Goal: Check status: Check status

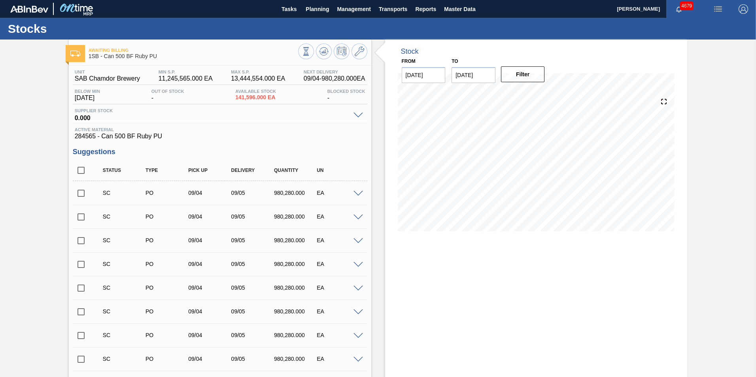
scroll to position [248, 0]
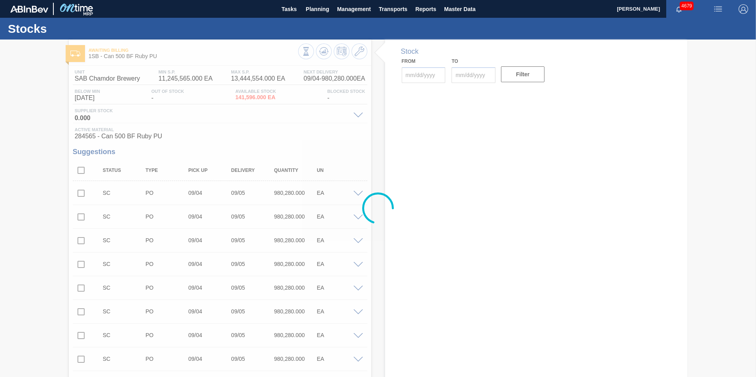
type input "[DATE]"
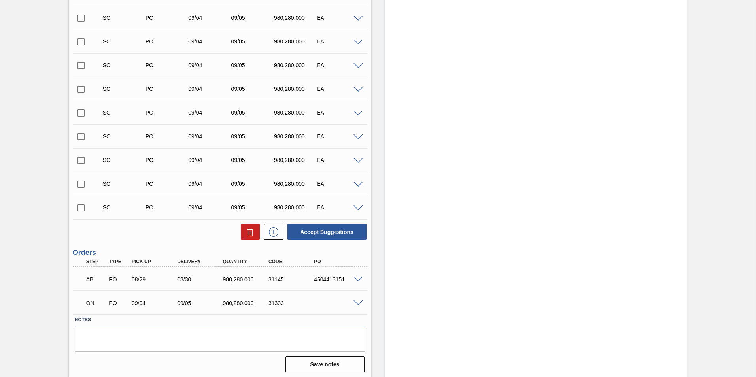
scroll to position [248, 0]
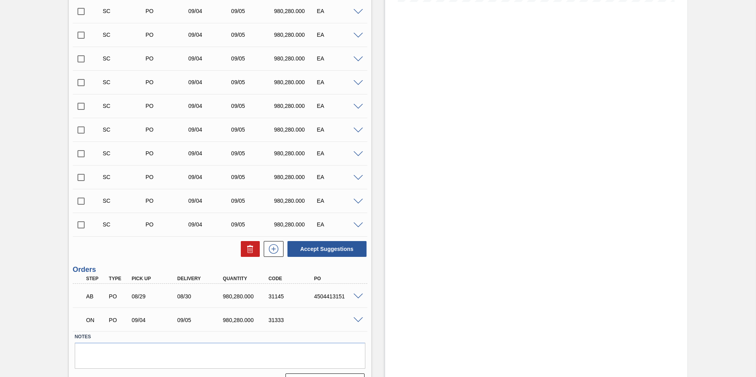
scroll to position [237, 0]
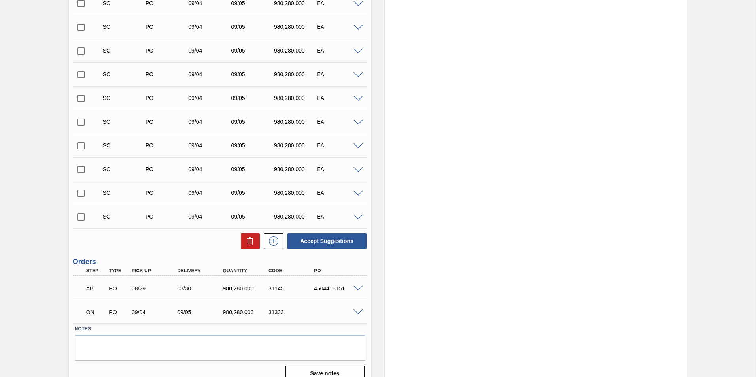
click at [297, 139] on div "SC PO 09/04 09/05 980,280.000 EA" at bounding box center [226, 146] width 257 height 16
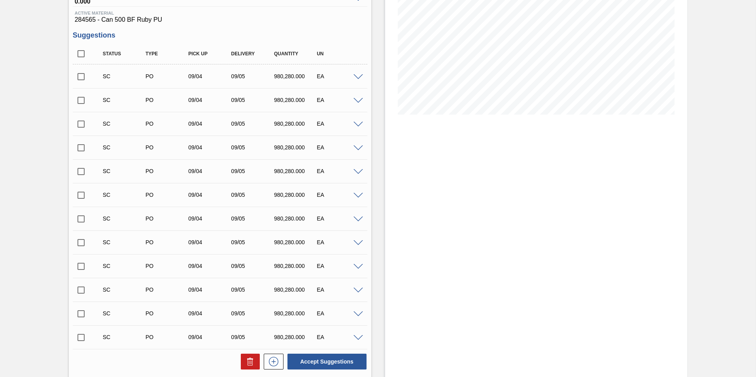
scroll to position [0, 0]
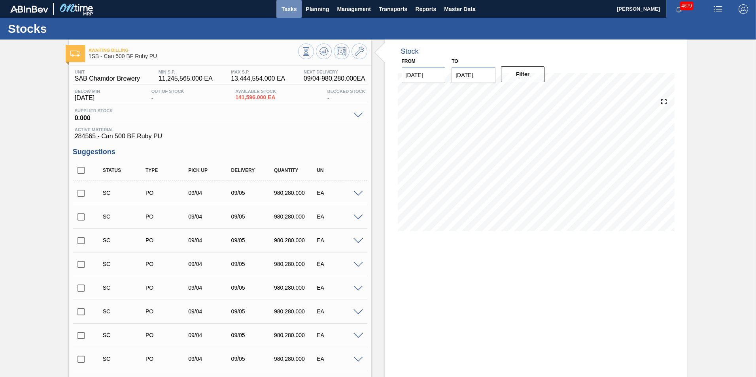
click at [284, 8] on span "Tasks" at bounding box center [289, 8] width 17 height 9
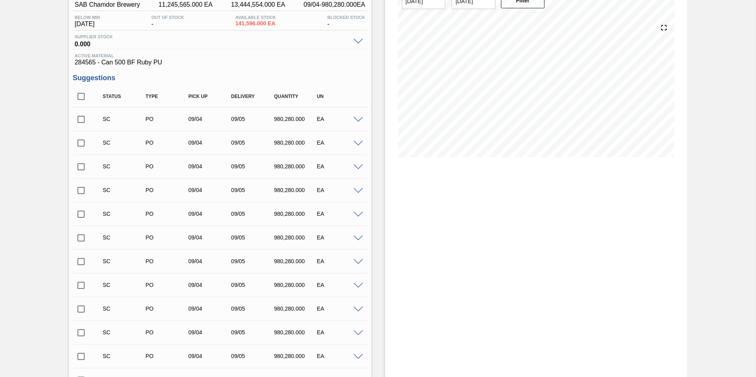
scroll to position [248, 0]
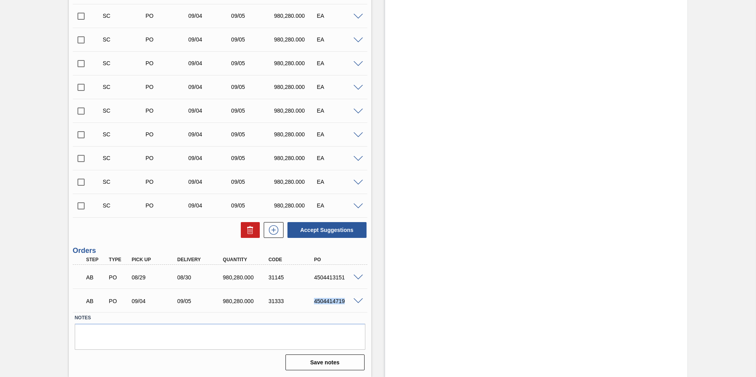
drag, startPoint x: 344, startPoint y: 300, endPoint x: 315, endPoint y: 299, distance: 29.3
click at [315, 299] on div "4504414719" at bounding box center [337, 301] width 51 height 6
copy div "4504414719"
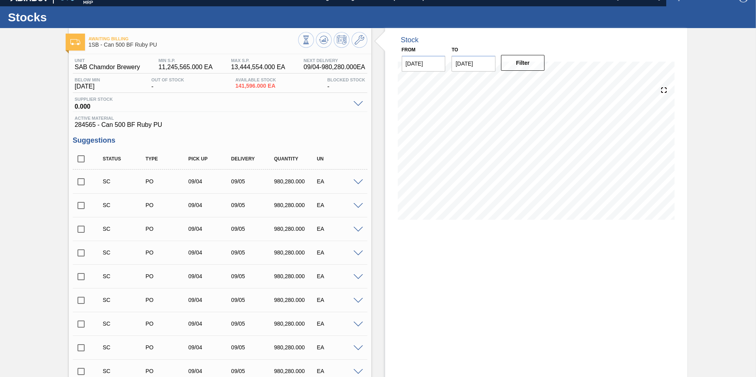
scroll to position [0, 0]
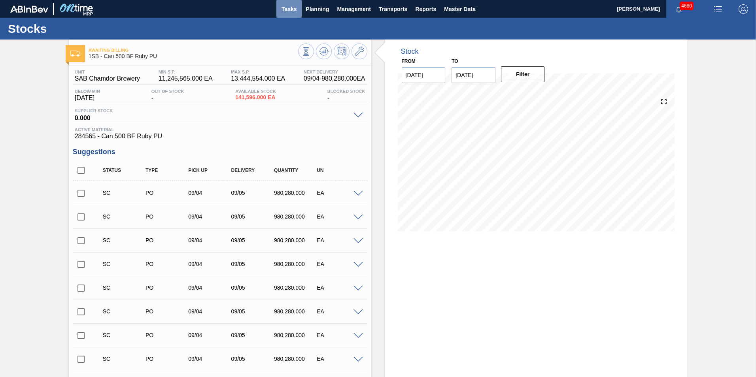
click at [286, 10] on span "Tasks" at bounding box center [289, 8] width 17 height 9
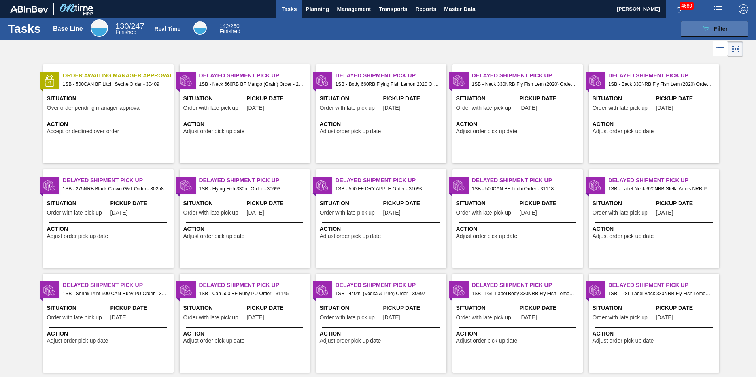
click at [720, 30] on span "Filter" at bounding box center [721, 29] width 13 height 6
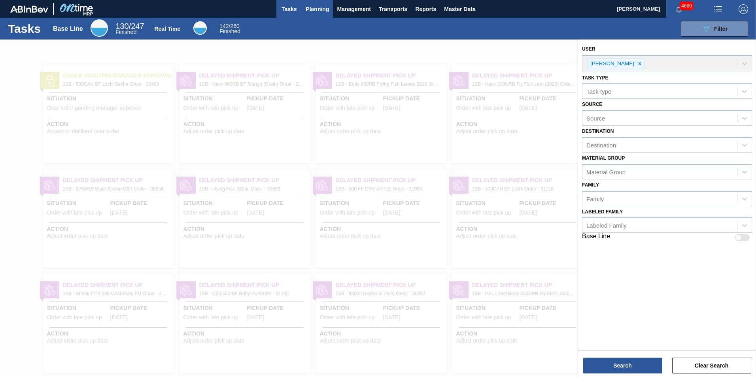
click at [318, 8] on span "Planning" at bounding box center [317, 8] width 23 height 9
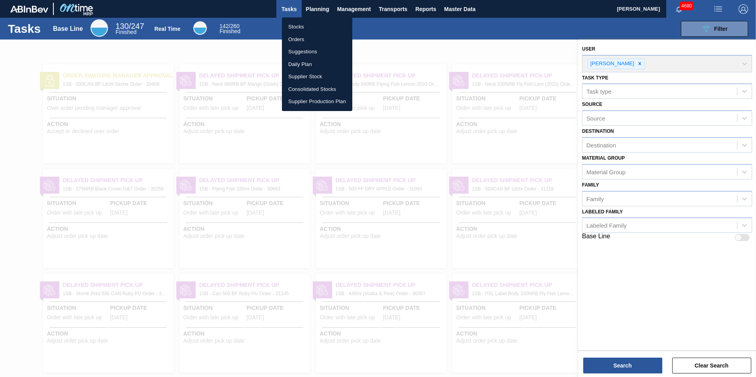
click at [298, 27] on li "Stocks" at bounding box center [317, 27] width 70 height 13
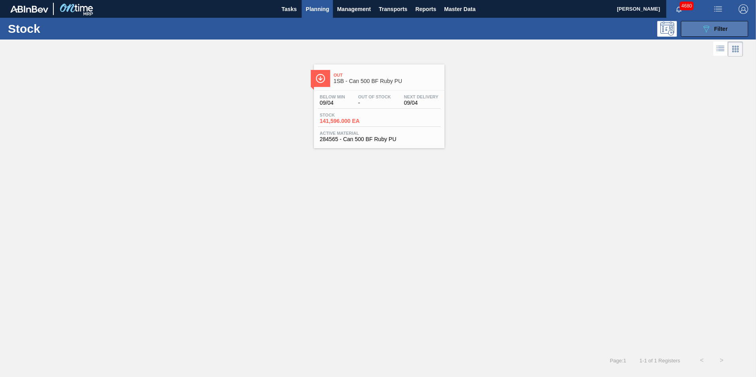
click at [707, 29] on icon "089F7B8B-B2A5-4AFE-B5C0-19BA573D28AC" at bounding box center [706, 28] width 9 height 9
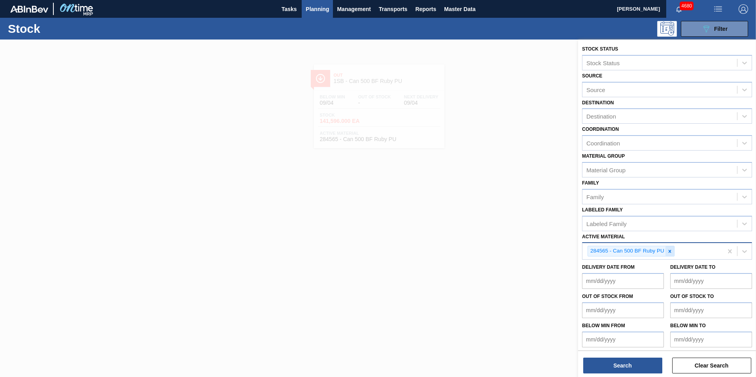
click at [672, 251] on icon at bounding box center [670, 252] width 6 height 6
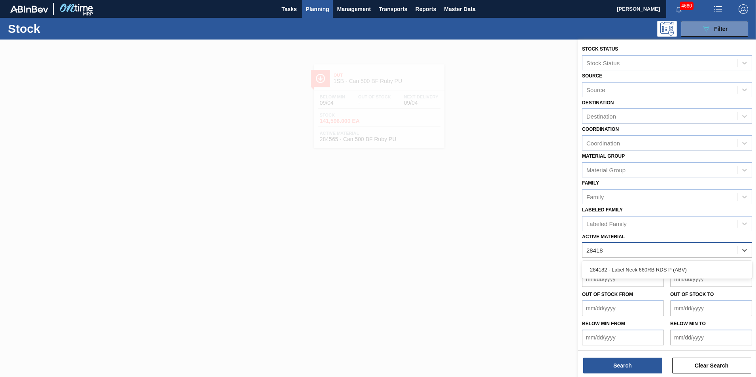
type Material "284182"
click at [670, 271] on div "284182 - Label Neck 660RB RDS P (ABV)" at bounding box center [667, 270] width 170 height 15
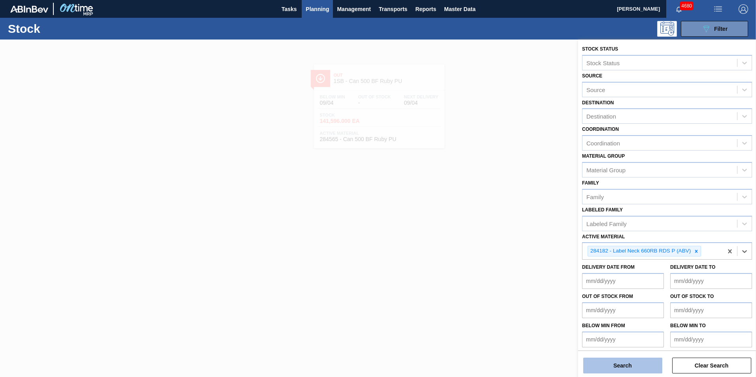
click at [627, 369] on button "Search" at bounding box center [623, 366] width 79 height 16
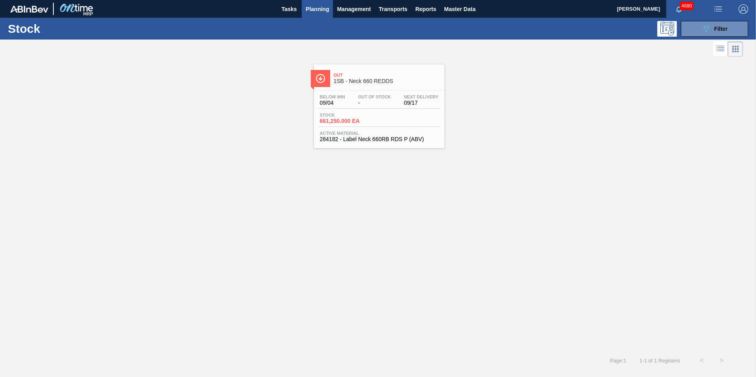
click at [369, 112] on div "Below Min 09/04 Out Of Stock - Next Delivery 09/17 Stock 661,250.000 EA Active …" at bounding box center [379, 118] width 131 height 54
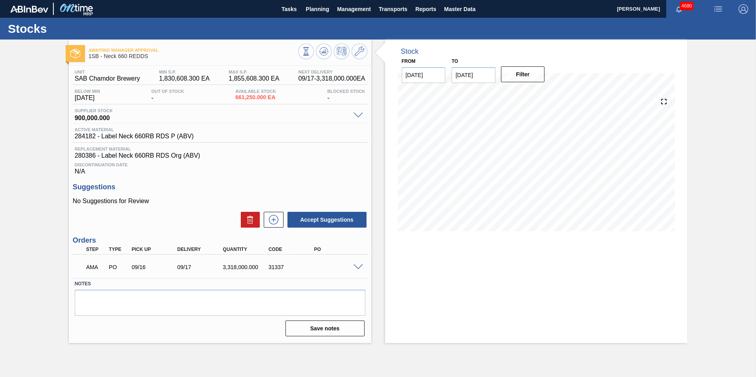
click at [359, 269] on span at bounding box center [358, 268] width 9 height 6
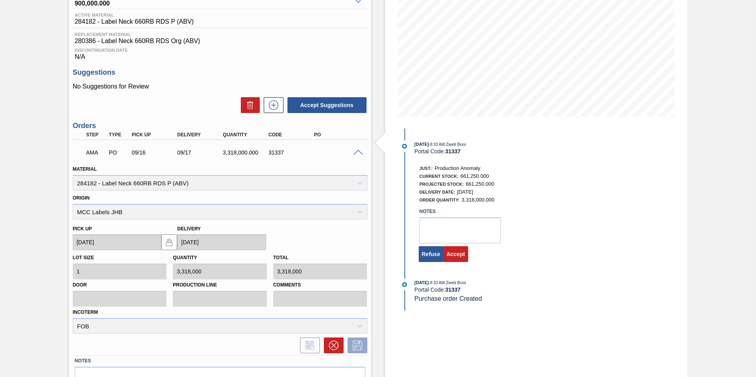
scroll to position [119, 0]
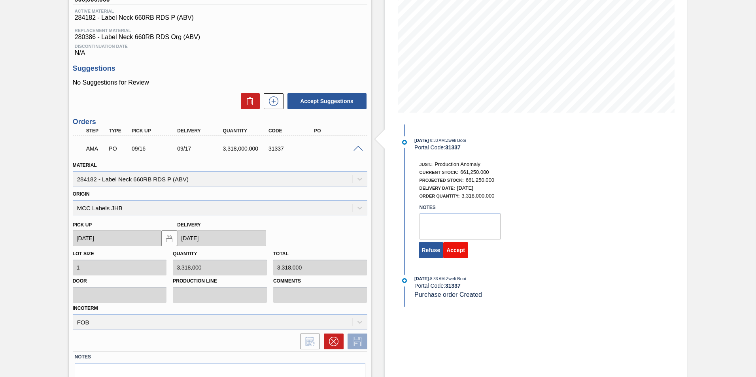
click at [462, 249] on button "Accept" at bounding box center [456, 251] width 25 height 16
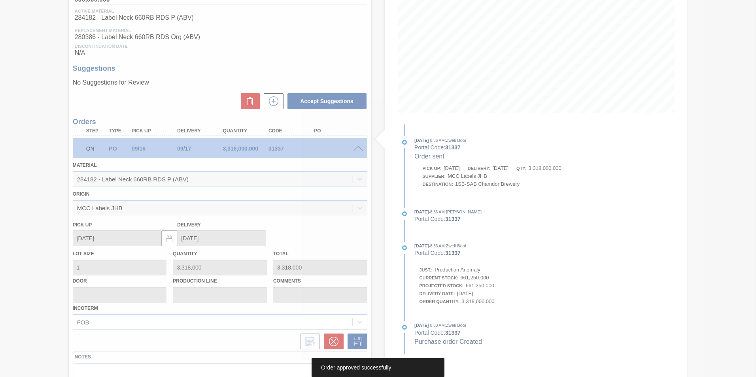
scroll to position [0, 0]
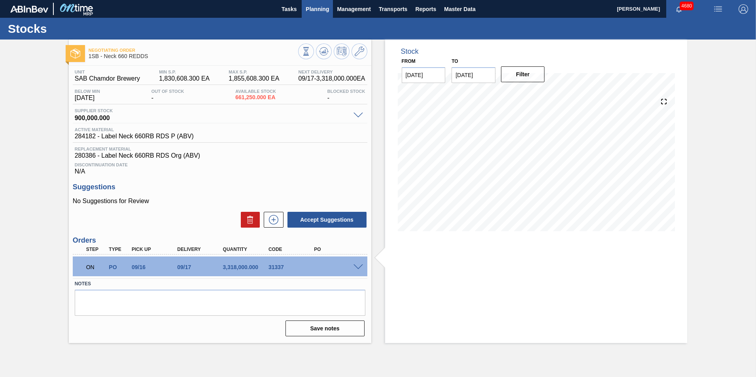
click at [320, 11] on span "Planning" at bounding box center [317, 8] width 23 height 9
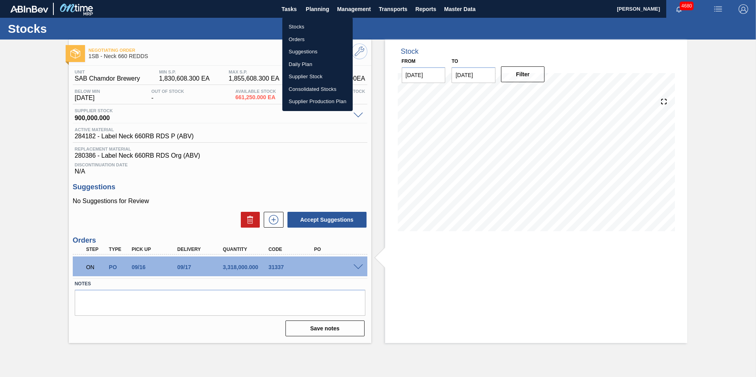
click at [303, 26] on li "Stocks" at bounding box center [317, 27] width 70 height 13
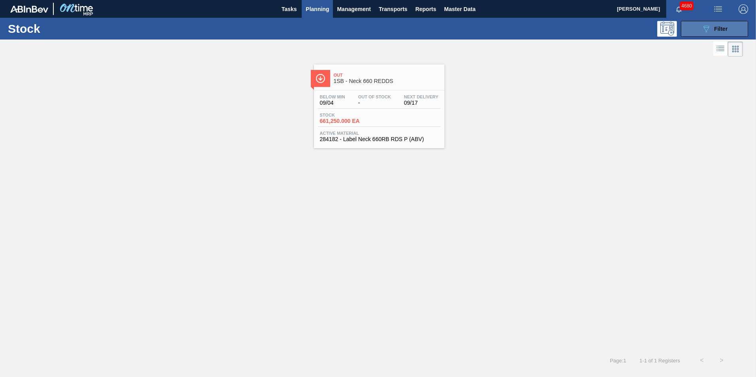
click at [719, 30] on span "Filter" at bounding box center [721, 29] width 13 height 6
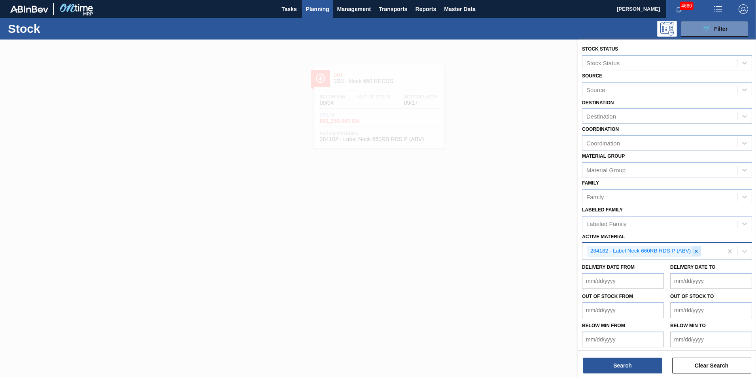
click at [698, 253] on icon at bounding box center [697, 251] width 3 height 3
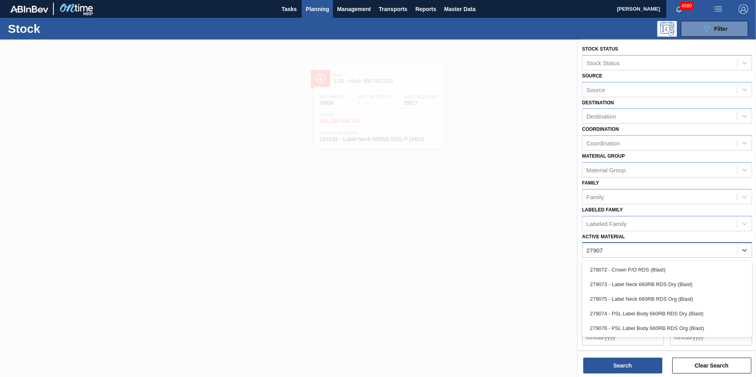
type Material "279074"
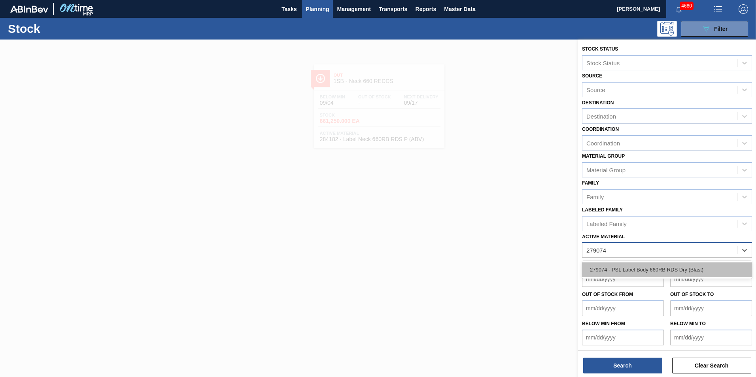
click at [703, 269] on div "279074 - PSL Label Body 660RB RDS Dry (Blast)" at bounding box center [667, 270] width 170 height 15
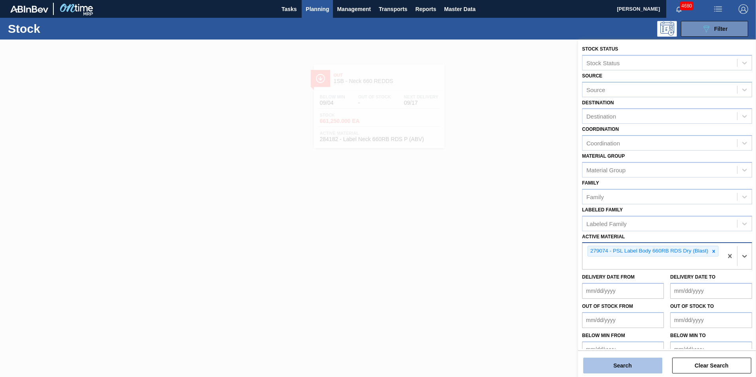
click at [617, 371] on button "Search" at bounding box center [623, 366] width 79 height 16
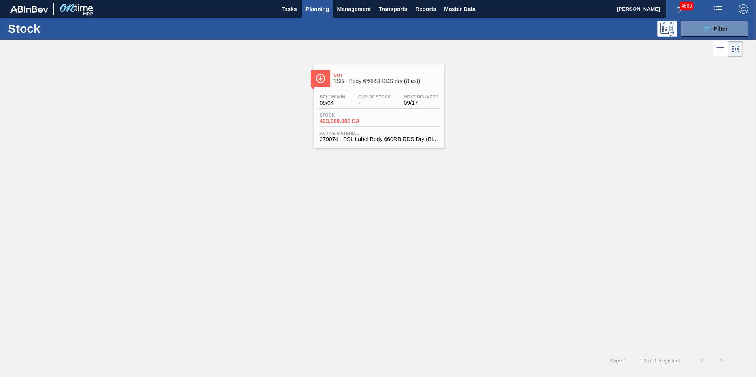
click at [389, 114] on div "Stock 423,000.000 EA" at bounding box center [379, 120] width 123 height 14
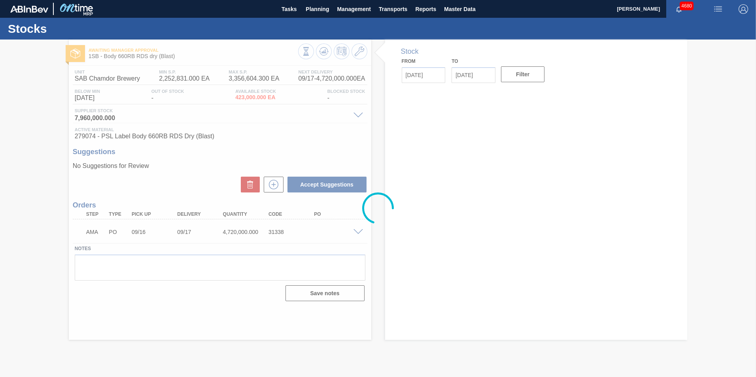
type up31338 "[DATE]"
type input "[DATE]"
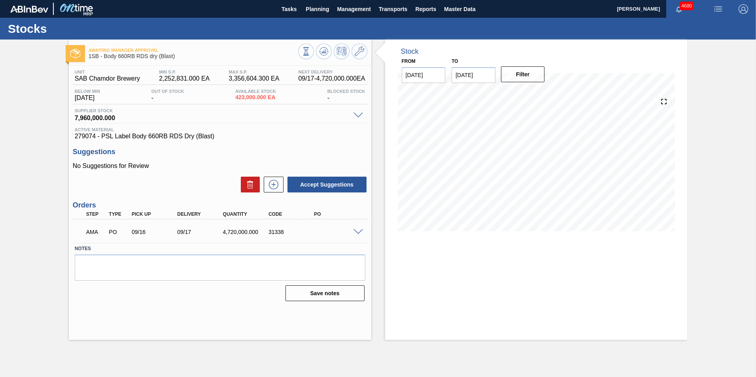
click at [359, 232] on span at bounding box center [358, 232] width 9 height 6
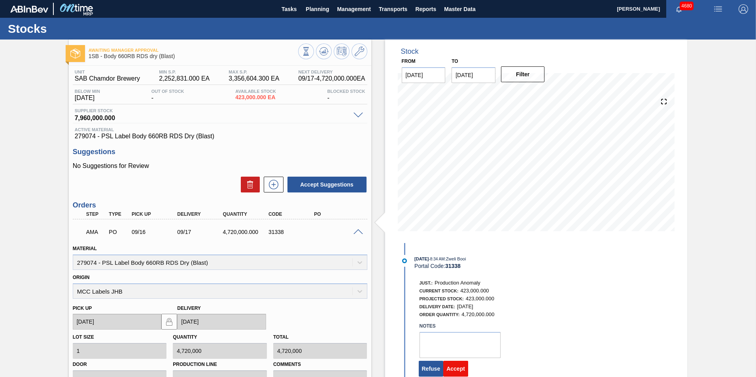
click at [461, 369] on button "Accept" at bounding box center [456, 369] width 25 height 16
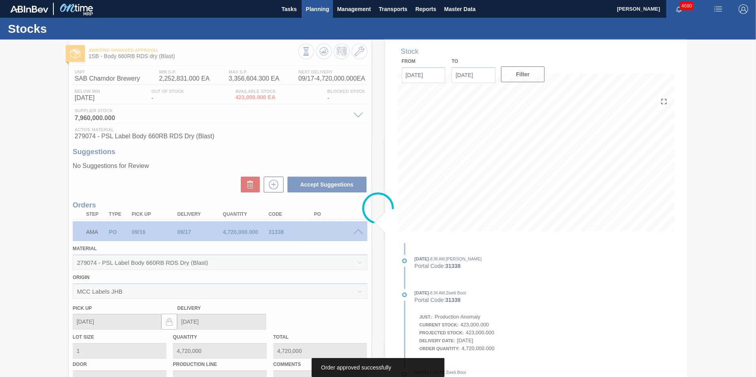
click at [320, 11] on span "Planning" at bounding box center [317, 8] width 23 height 9
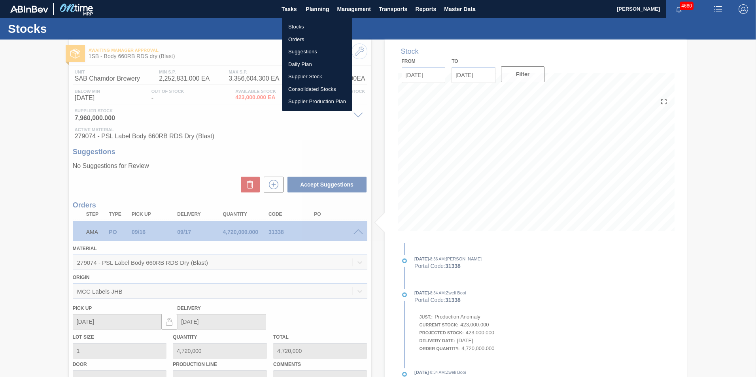
click at [303, 27] on li "Stocks" at bounding box center [317, 27] width 70 height 13
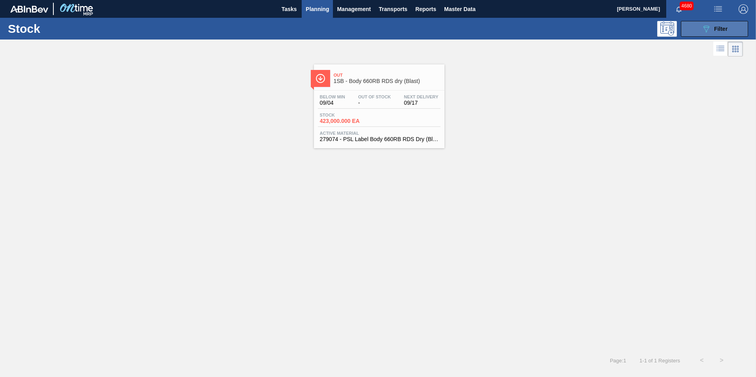
click at [715, 30] on span "Filter" at bounding box center [721, 29] width 13 height 6
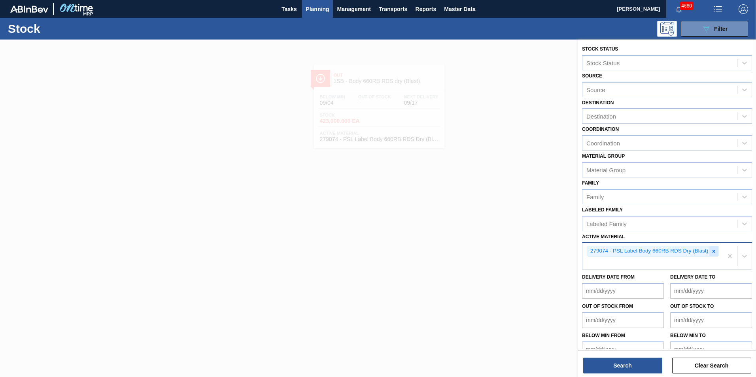
click at [711, 246] on div at bounding box center [714, 251] width 9 height 10
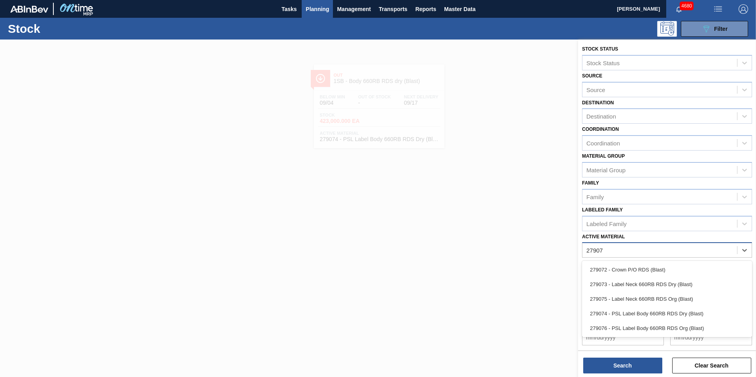
type Material "279073"
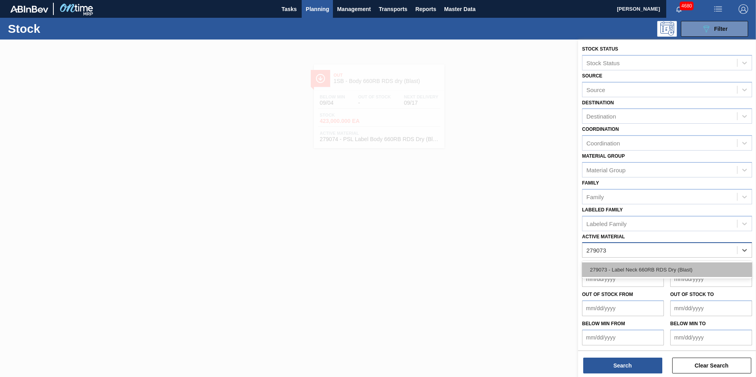
click at [679, 271] on div "279073 - Label Neck 660RB RDS Dry (Blast)" at bounding box center [667, 270] width 170 height 15
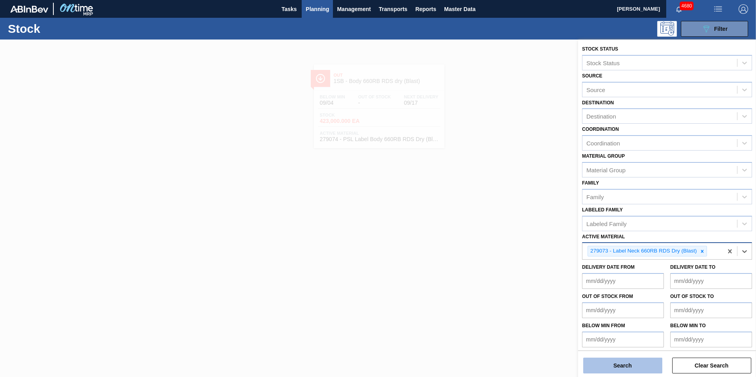
click at [643, 368] on button "Search" at bounding box center [623, 366] width 79 height 16
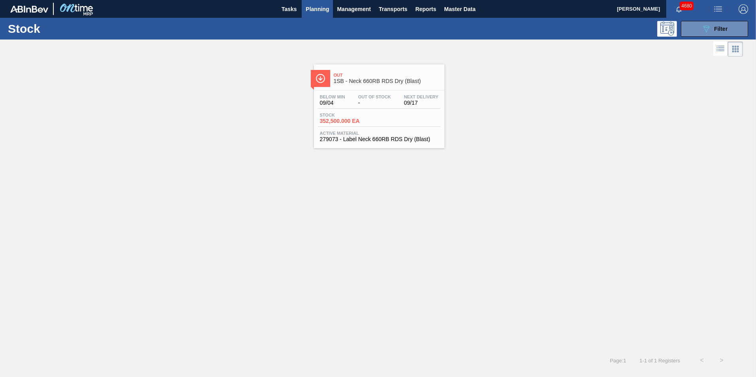
click at [368, 117] on span "Stock" at bounding box center [347, 115] width 55 height 5
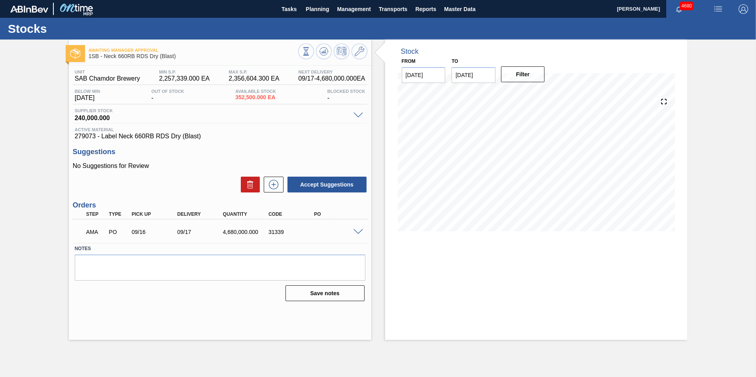
click at [358, 233] on span at bounding box center [358, 232] width 9 height 6
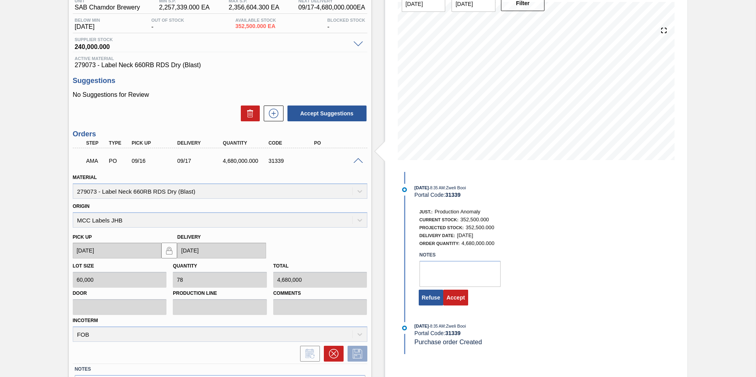
scroll to position [79, 0]
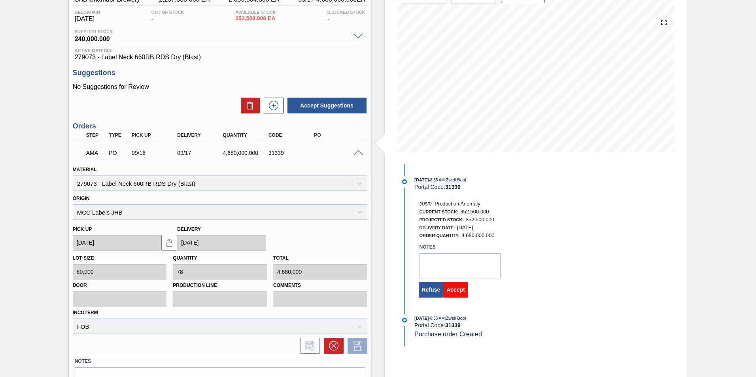
click at [461, 294] on button "Accept" at bounding box center [456, 290] width 25 height 16
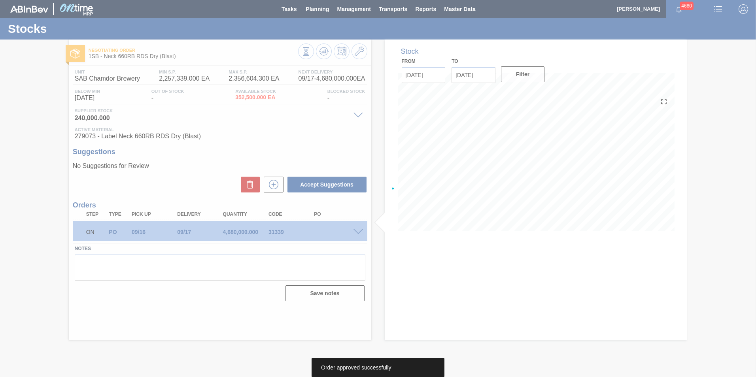
scroll to position [0, 0]
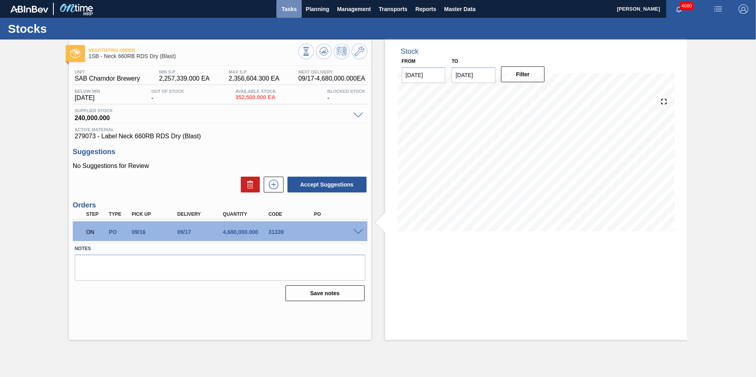
click at [290, 10] on span "Tasks" at bounding box center [289, 8] width 17 height 9
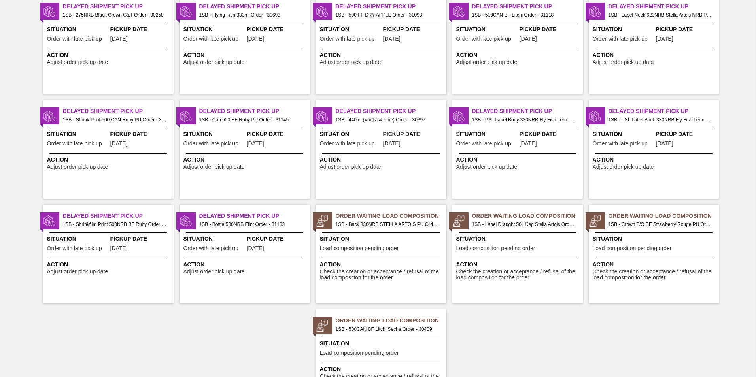
scroll to position [198, 0]
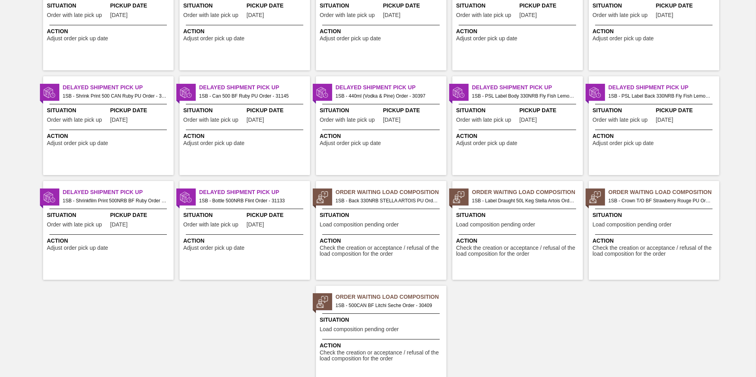
click at [275, 318] on div "Order Awaiting Manager Approval 1SB - 500CAN BF Litchi Seche Order - 30409 Situ…" at bounding box center [378, 123] width 756 height 524
